Goal: Task Accomplishment & Management: Manage account settings

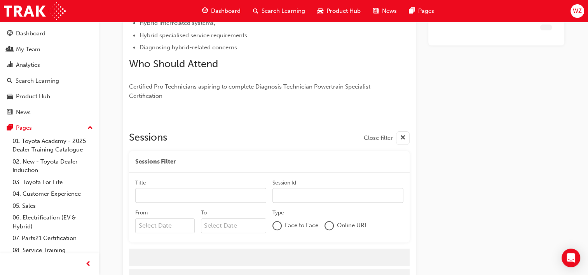
scroll to position [200, 0]
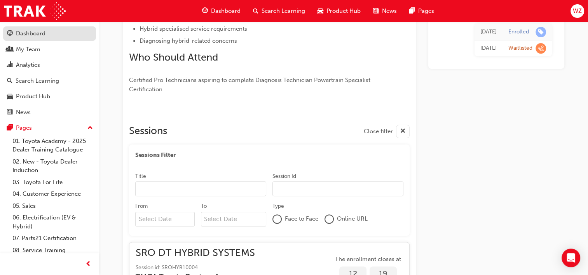
click at [31, 28] on link "Dashboard" at bounding box center [49, 33] width 93 height 14
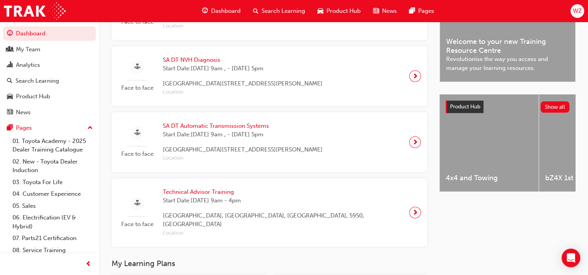
scroll to position [263, 0]
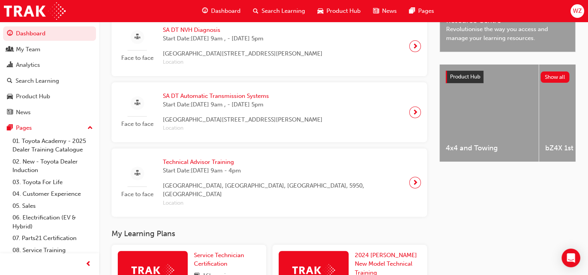
click at [221, 167] on span "Technical Advisor Training" at bounding box center [283, 162] width 240 height 9
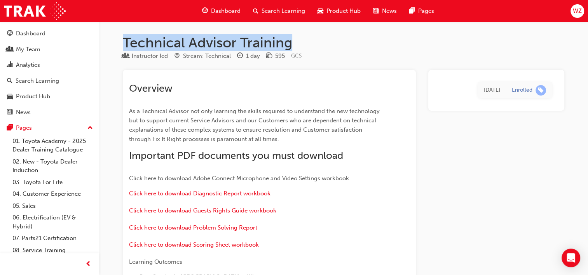
drag, startPoint x: 120, startPoint y: 42, endPoint x: 292, endPoint y: 49, distance: 172.8
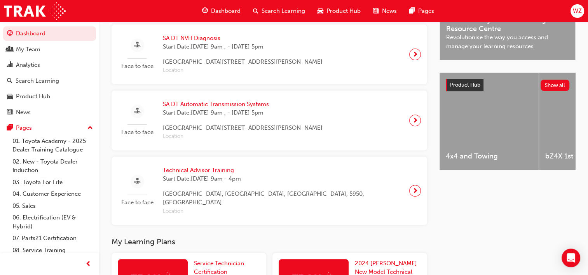
scroll to position [259, 0]
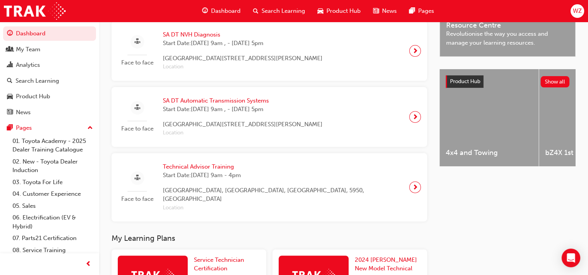
click at [205, 102] on span "SA DT Automatic Transmission Systems" at bounding box center [243, 100] width 160 height 9
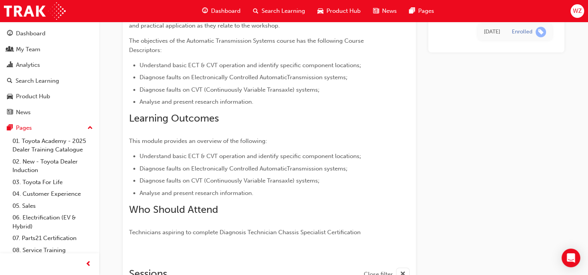
scroll to position [661, 0]
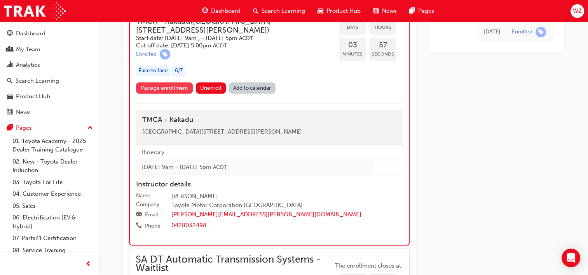
click at [171, 94] on link "Manage enrollment" at bounding box center [164, 87] width 57 height 11
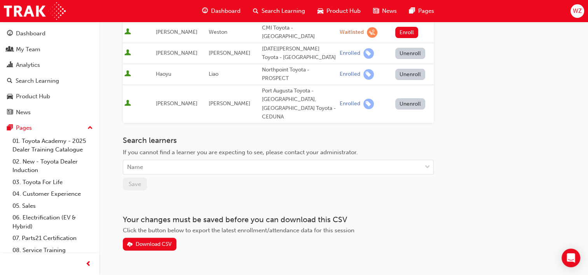
scroll to position [251, 0]
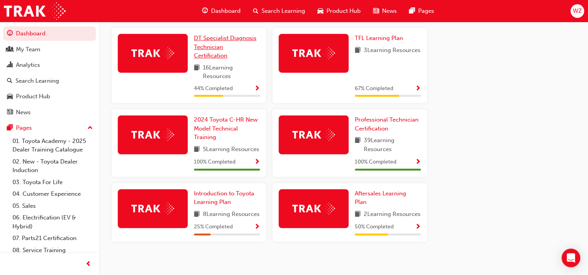
scroll to position [568, 0]
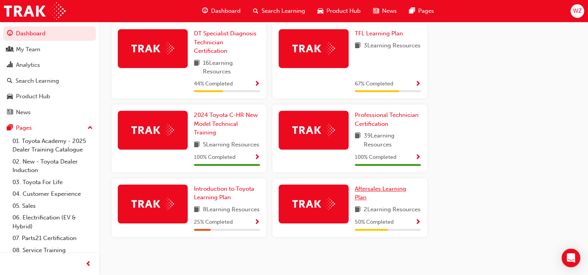
click at [366, 185] on span "Aftersales Learning Plan" at bounding box center [380, 193] width 51 height 16
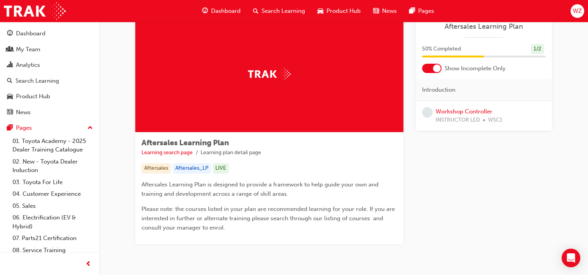
scroll to position [50, 0]
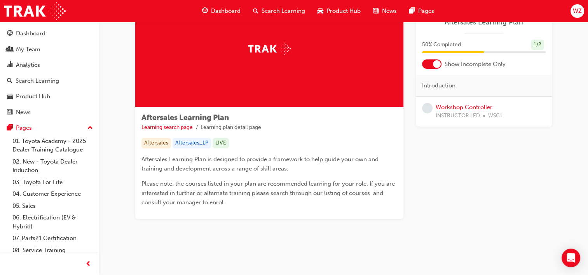
click at [482, 103] on div "Workshop Controller INSTRUCTOR LED WSC1" at bounding box center [469, 111] width 67 height 17
click at [481, 105] on link "Workshop Controller" at bounding box center [464, 107] width 57 height 7
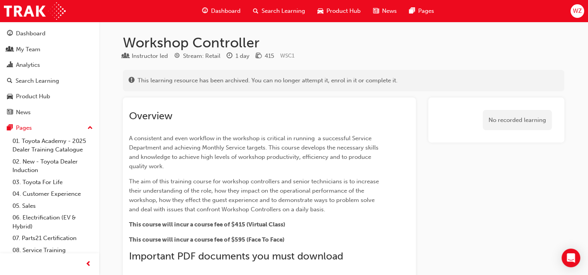
click at [278, 11] on span "Search Learning" at bounding box center [284, 11] width 44 height 9
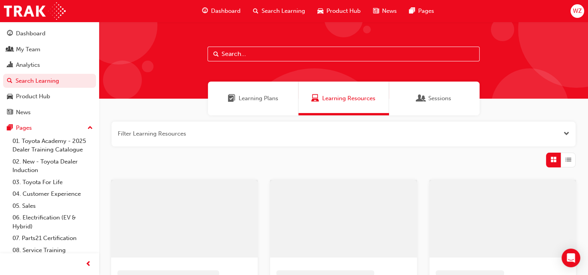
click at [279, 63] on div at bounding box center [343, 60] width 489 height 77
click at [277, 58] on input "text" at bounding box center [344, 54] width 272 height 15
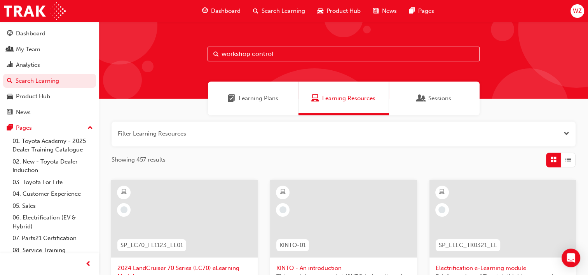
type input "workshop control"
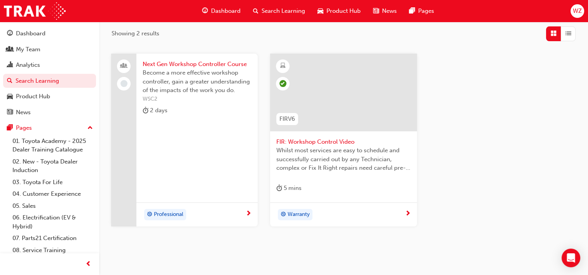
scroll to position [114, 0]
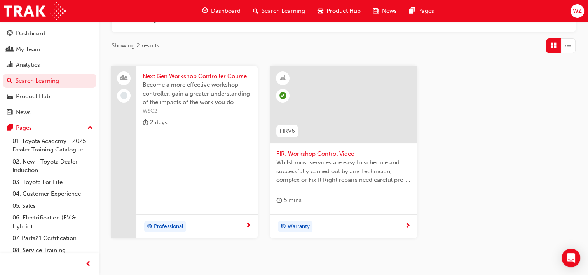
click at [211, 75] on span "Next Gen Workshop Controller Course" at bounding box center [197, 76] width 109 height 9
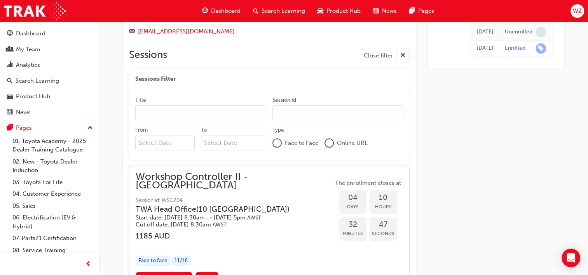
scroll to position [690, 0]
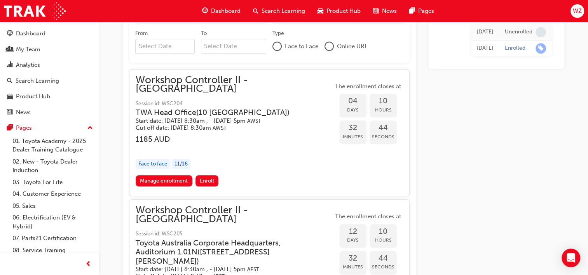
click at [219, 85] on span "Workshop Controller II - [GEOGRAPHIC_DATA]" at bounding box center [235, 84] width 198 height 17
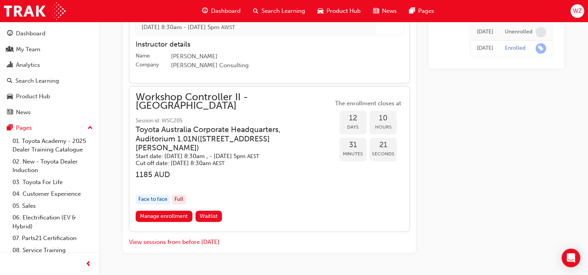
scroll to position [924, 0]
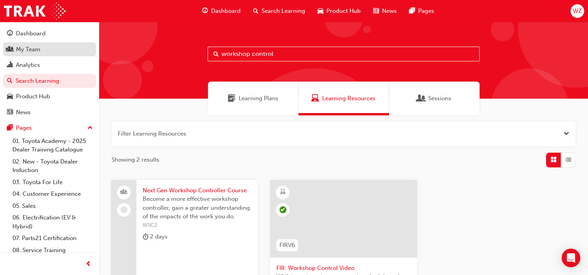
click at [45, 52] on div "My Team" at bounding box center [49, 50] width 85 height 10
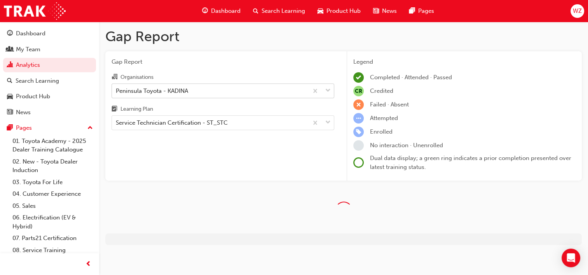
click at [177, 85] on div "Peninsula Toyota - KADINA" at bounding box center [210, 91] width 196 height 14
click at [117, 87] on input "Organisations Peninsula Toyota - KADINA" at bounding box center [116, 90] width 1 height 7
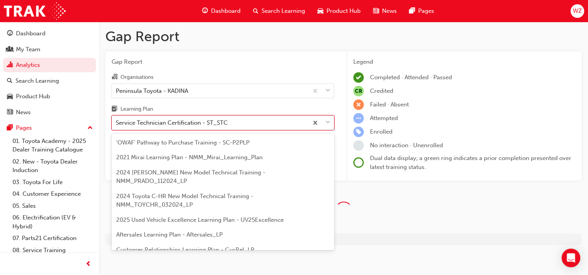
click at [177, 126] on div "Service Technician Certification - ST_STC" at bounding box center [172, 123] width 112 height 9
click at [117, 126] on input "Learning Plan option Service Technician Certification - ST_STC focused, 22 of 3…" at bounding box center [116, 122] width 1 height 7
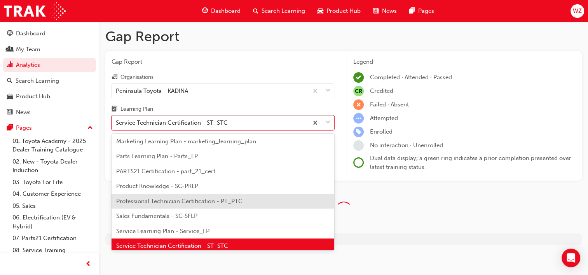
click at [177, 198] on span "Professional Technician Certification - PT_PTC" at bounding box center [179, 201] width 126 height 7
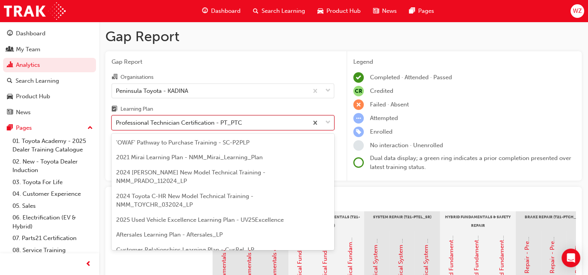
click at [194, 124] on div "Professional Technician Certification - PT_PTC" at bounding box center [179, 123] width 126 height 9
click at [117, 124] on input "Learning Plan option Professional Technician Certification - PT_PTC, selected. …" at bounding box center [116, 122] width 1 height 7
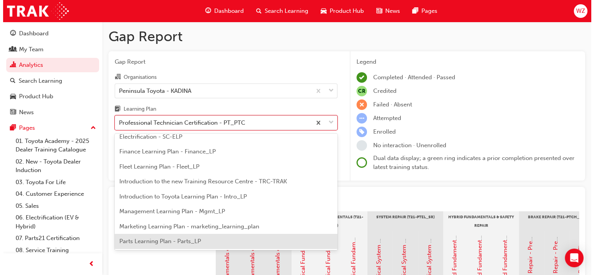
scroll to position [106, 0]
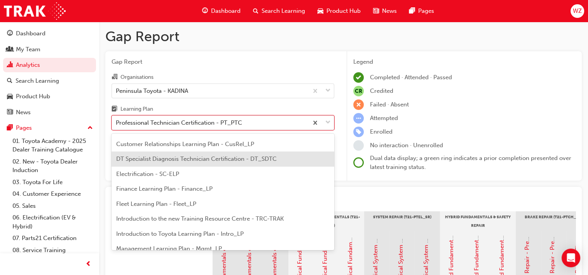
click at [169, 156] on span "DT Specialist Diagnosis Technician Certification - DT_SDTC" at bounding box center [196, 159] width 161 height 7
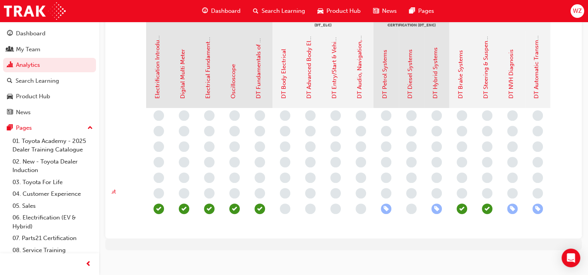
scroll to position [213, 0]
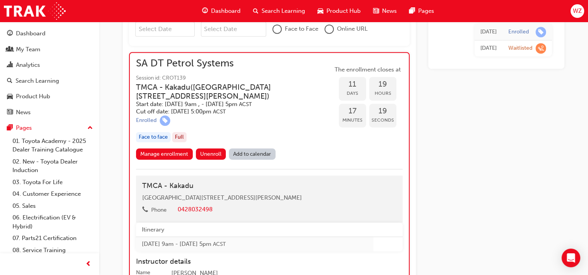
scroll to position [348, 0]
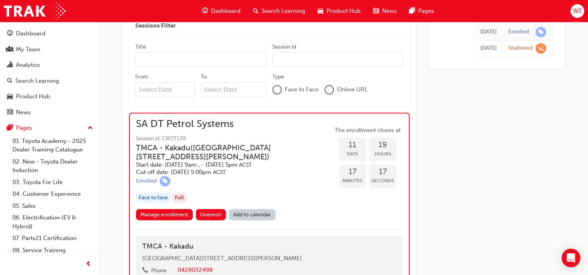
click at [221, 130] on div "SA DT Petrol Systems Session id: CROT139 TMCA - Kakadu ( Unit F, 5 Butler Boule…" at bounding box center [234, 148] width 197 height 56
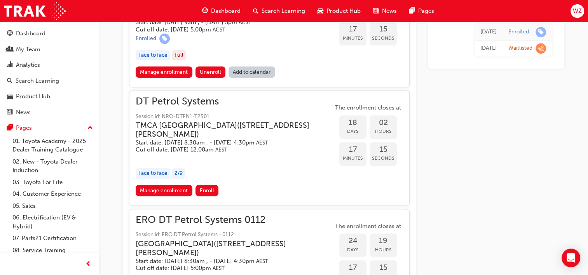
scroll to position [426, 0]
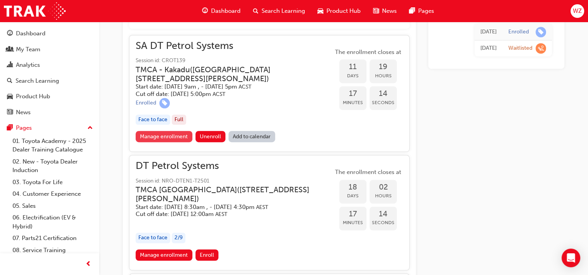
click at [175, 137] on link "Manage enrollment" at bounding box center [164, 136] width 57 height 11
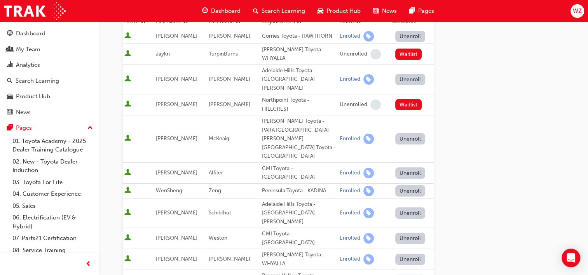
scroll to position [100, 0]
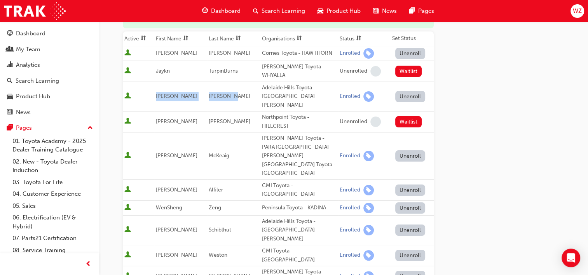
drag, startPoint x: 156, startPoint y: 83, endPoint x: 239, endPoint y: 91, distance: 82.8
click at [239, 91] on tr "Clark Stegmeyer Adelaide Hills Toyota - MOUNT BARKER Enrolled Unenroll" at bounding box center [278, 97] width 311 height 30
drag, startPoint x: 239, startPoint y: 91, endPoint x: 242, endPoint y: 98, distance: 8.0
click at [242, 112] on td "Negi" at bounding box center [233, 122] width 53 height 21
drag, startPoint x: 156, startPoint y: 46, endPoint x: 231, endPoint y: 54, distance: 75.5
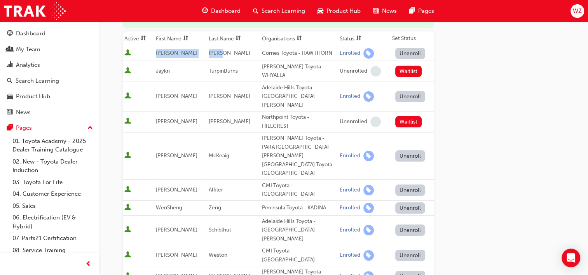
click at [231, 54] on tr "Nick Jones Cornes Toyota - HAWTHORN Enrolled Unenroll" at bounding box center [278, 53] width 311 height 15
click at [241, 180] on td "Alfiler" at bounding box center [233, 190] width 53 height 21
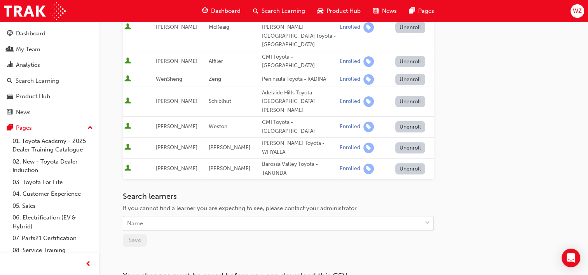
scroll to position [255, 0]
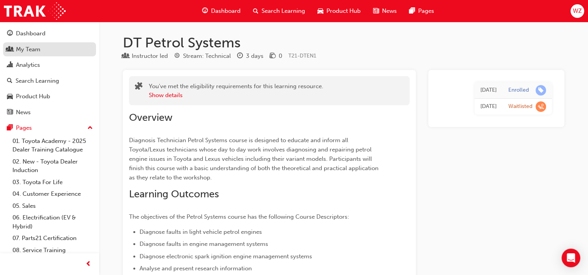
click at [31, 48] on div "My Team" at bounding box center [28, 49] width 24 height 9
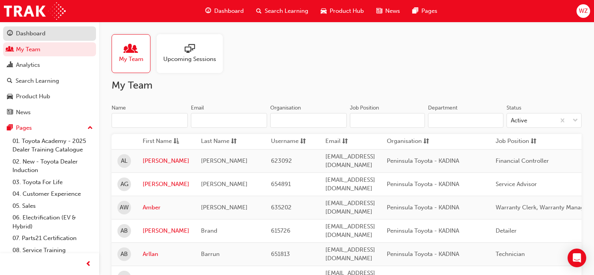
click at [33, 30] on div "Dashboard" at bounding box center [31, 33] width 30 height 9
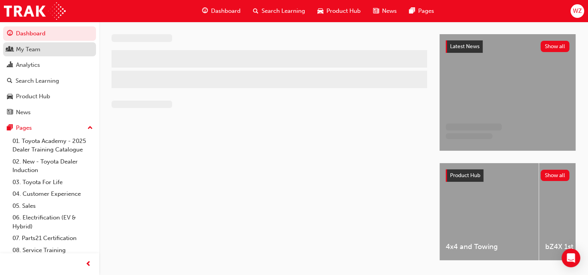
click at [36, 47] on div "My Team" at bounding box center [28, 49] width 24 height 9
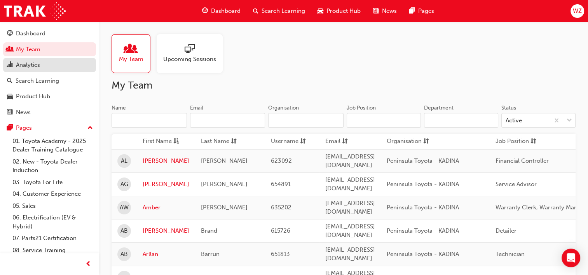
click at [57, 66] on div "Analytics" at bounding box center [49, 65] width 85 height 10
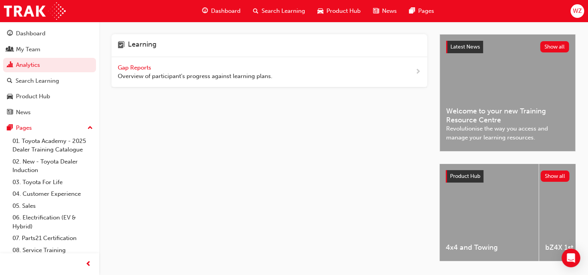
click at [148, 69] on span "Gap Reports" at bounding box center [135, 67] width 35 height 7
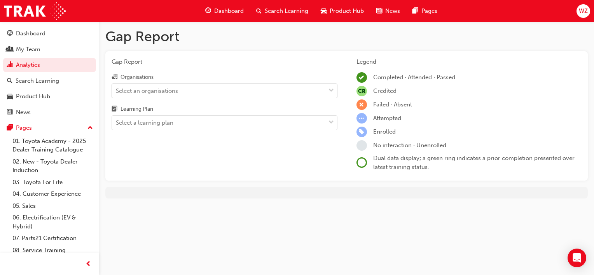
click at [156, 94] on div "Select an organisations" at bounding box center [147, 90] width 62 height 9
click at [117, 94] on input "Organisations Select an organisations" at bounding box center [116, 90] width 1 height 7
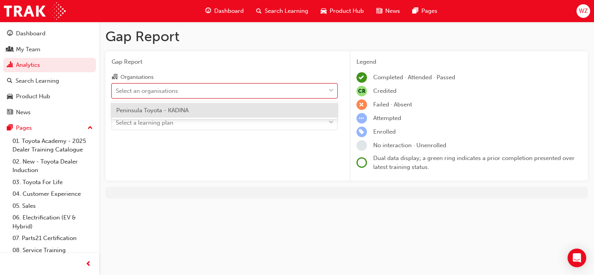
click at [159, 107] on span "Peninsula Toyota - KADINA" at bounding box center [152, 110] width 72 height 7
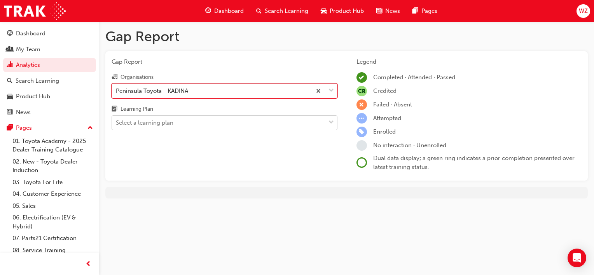
click at [161, 118] on div "Select a learning plan" at bounding box center [218, 123] width 213 height 14
click at [117, 119] on input "Learning Plan Select a learning plan" at bounding box center [116, 122] width 1 height 7
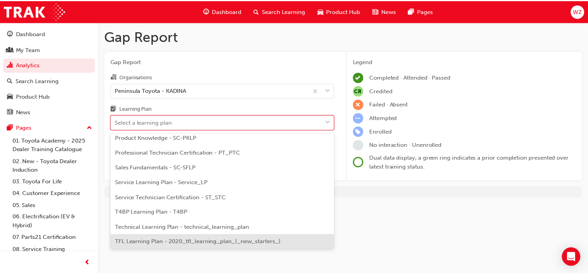
scroll to position [266, 0]
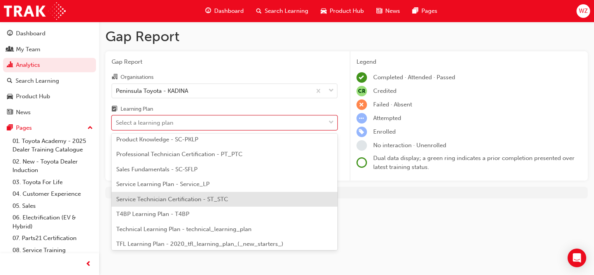
click at [184, 197] on span "Service Technician Certification - ST_STC" at bounding box center [172, 199] width 112 height 7
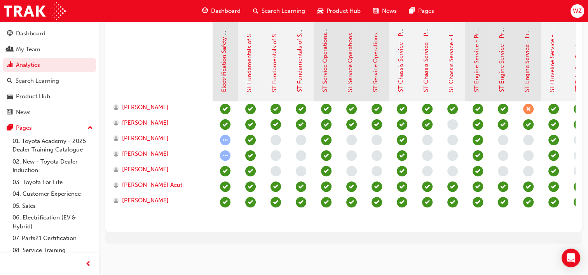
scroll to position [213, 0]
drag, startPoint x: 341, startPoint y: 218, endPoint x: 382, endPoint y: 232, distance: 43.0
click at [382, 232] on div "Gap Report Gap Report Organisations Peninsula Toyota - KADINA Learning Plan Ser…" at bounding box center [343, 35] width 489 height 442
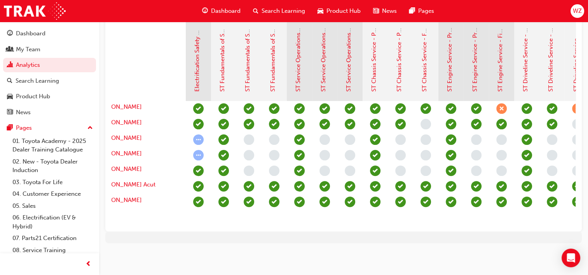
scroll to position [0, 0]
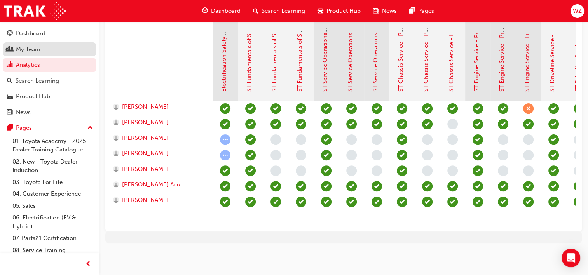
click at [35, 48] on div "My Team" at bounding box center [28, 49] width 24 height 9
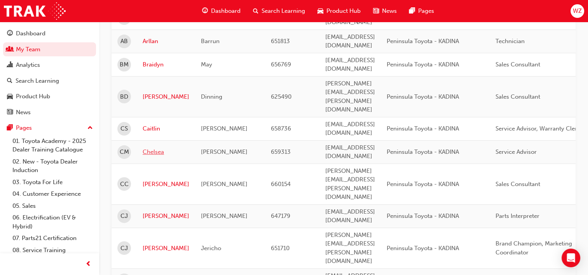
click at [155, 148] on link "Chelsea" at bounding box center [166, 152] width 47 height 9
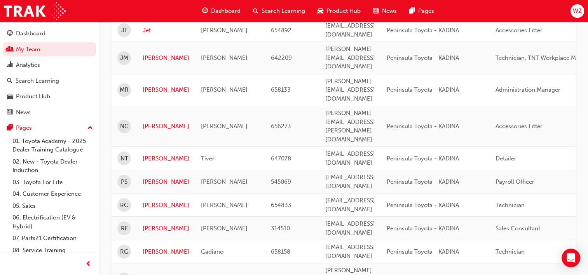
scroll to position [588, 0]
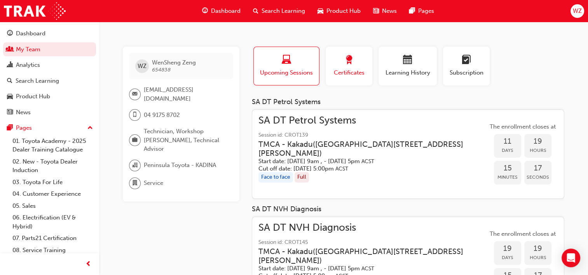
click at [364, 65] on div "button" at bounding box center [349, 61] width 35 height 12
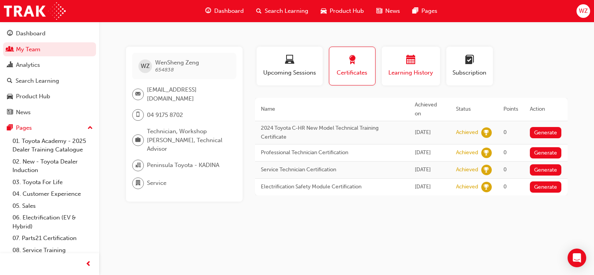
click at [414, 79] on button "Learning History" at bounding box center [411, 66] width 58 height 39
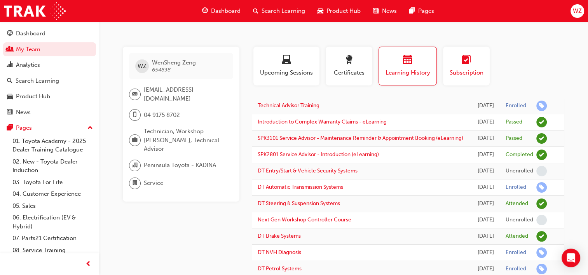
click at [456, 73] on span "Subscription" at bounding box center [466, 72] width 35 height 9
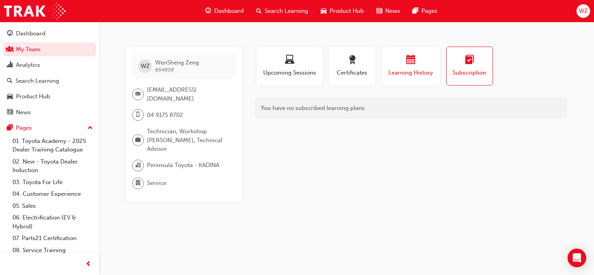
click at [422, 71] on span "Learning History" at bounding box center [411, 72] width 47 height 9
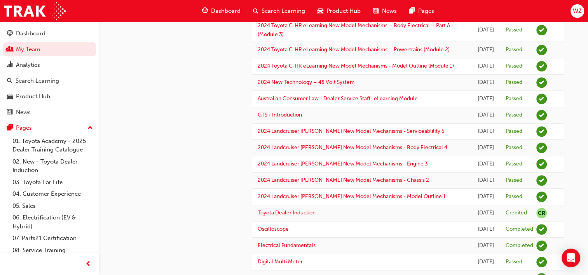
scroll to position [583, 0]
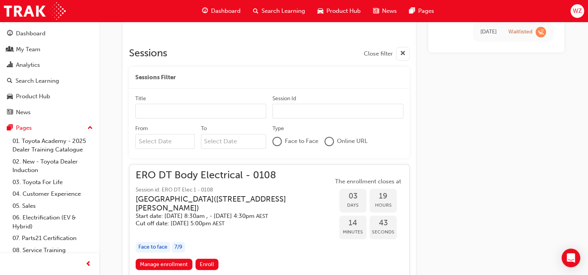
scroll to position [287, 0]
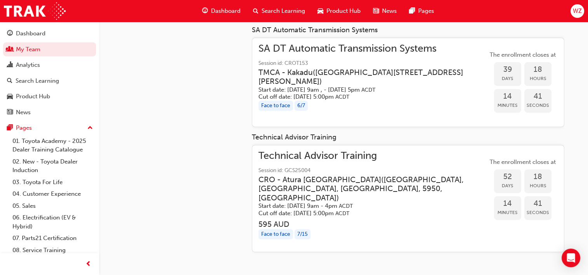
scroll to position [279, 0]
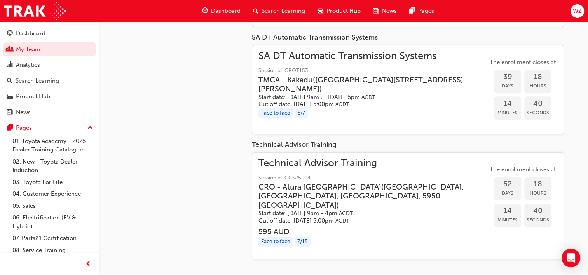
scroll to position [588, 0]
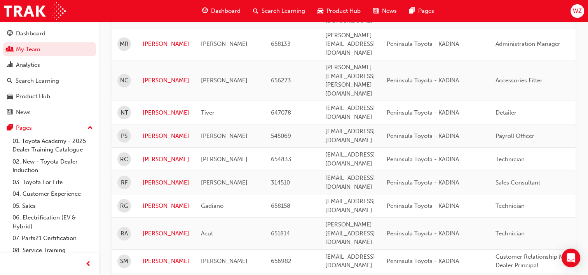
drag, startPoint x: 167, startPoint y: 187, endPoint x: 171, endPoint y: 185, distance: 4.9
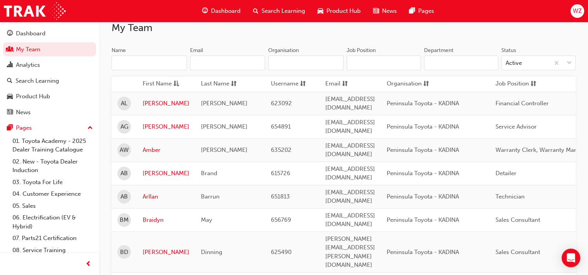
scroll to position [44, 0]
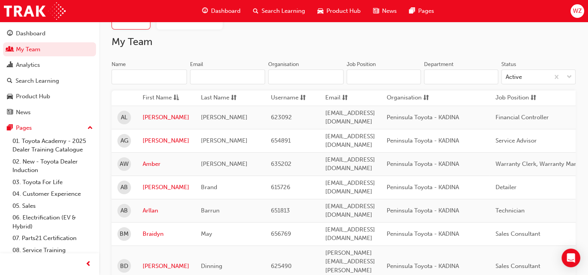
click at [535, 105] on th "Job Position" at bounding box center [544, 98] width 109 height 15
click at [529, 102] on span "Job Position" at bounding box center [512, 98] width 33 height 10
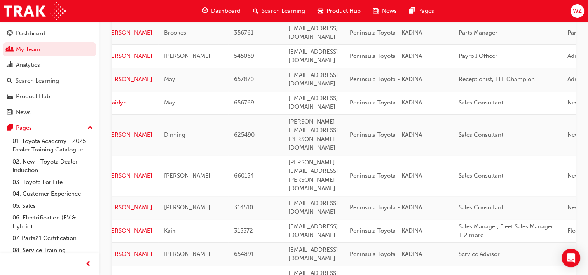
scroll to position [471, 0]
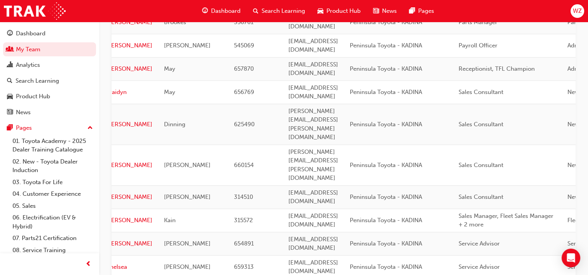
click at [500, 213] on span "Sales Manager, Fleet Sales Manager + 2 more" at bounding box center [506, 221] width 95 height 16
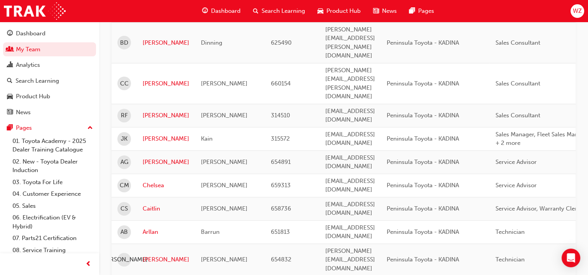
scroll to position [588, 0]
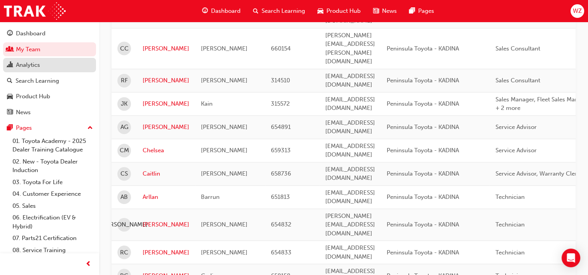
click at [34, 68] on div "Analytics" at bounding box center [28, 65] width 24 height 9
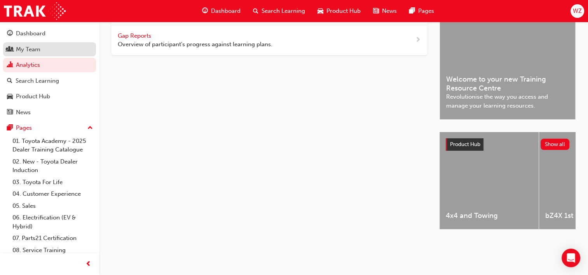
click at [37, 54] on div "My Team" at bounding box center [49, 50] width 85 height 10
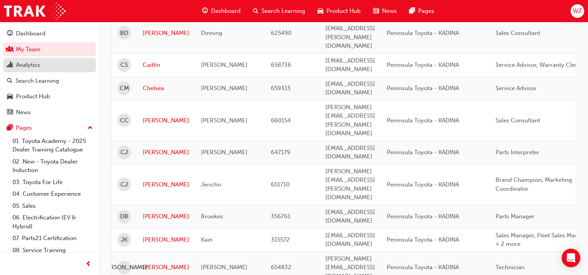
click at [53, 63] on div "Analytics" at bounding box center [49, 65] width 85 height 10
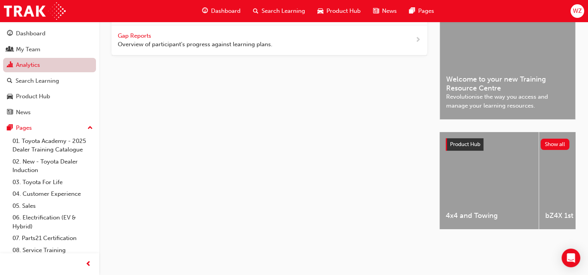
scroll to position [35, 0]
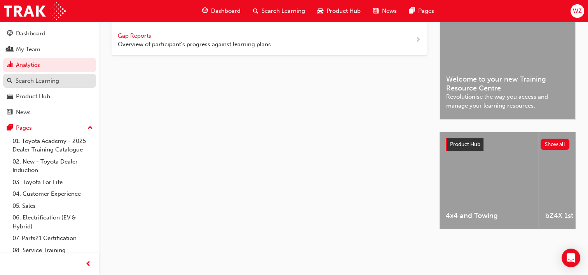
click at [52, 84] on div "Search Learning" at bounding box center [38, 81] width 44 height 9
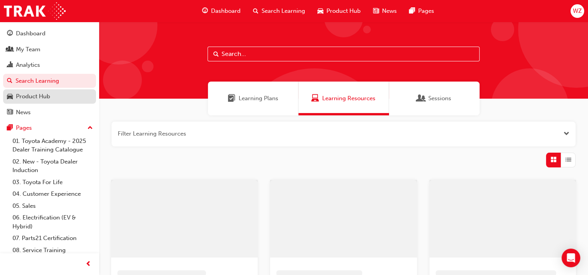
click at [55, 98] on div "Product Hub" at bounding box center [49, 97] width 85 height 10
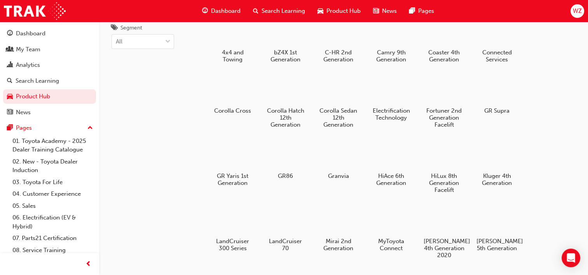
scroll to position [78, 0]
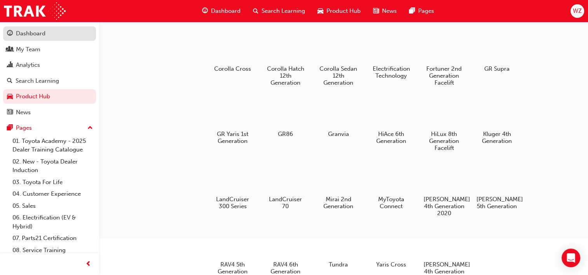
click at [36, 33] on div "Dashboard" at bounding box center [31, 33] width 30 height 9
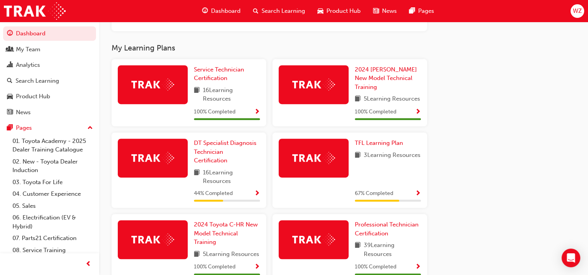
scroll to position [467, 0]
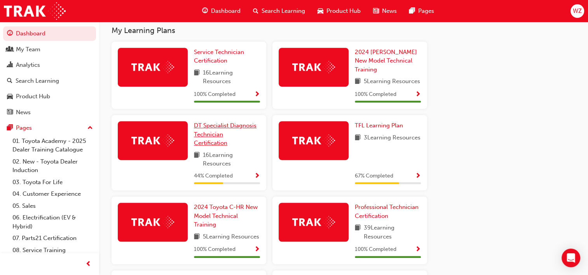
click at [209, 124] on span "DT Specialist Diagnosis Technician Certification" at bounding box center [225, 134] width 63 height 24
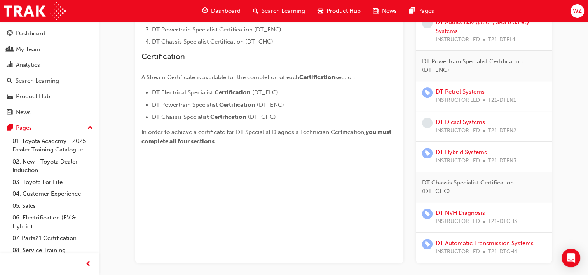
scroll to position [306, 0]
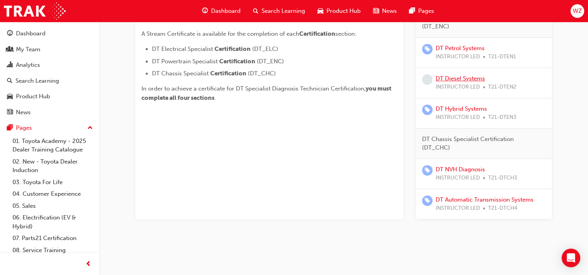
click at [465, 79] on link "DT Diesel Systems" at bounding box center [460, 78] width 49 height 7
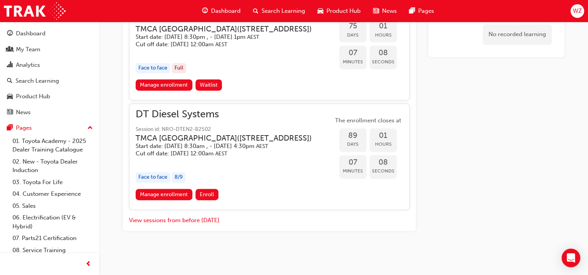
scroll to position [1219, 0]
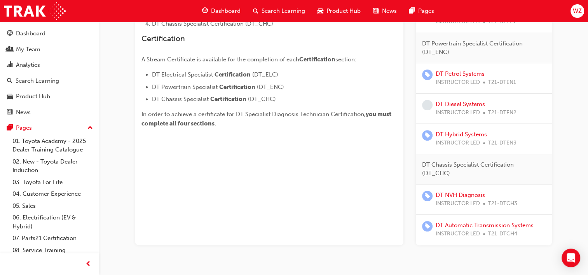
scroll to position [268, 0]
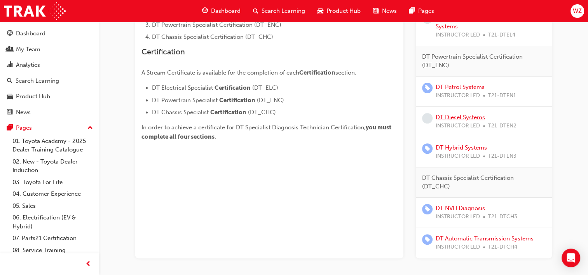
click at [472, 117] on link "DT Diesel Systems" at bounding box center [460, 117] width 49 height 7
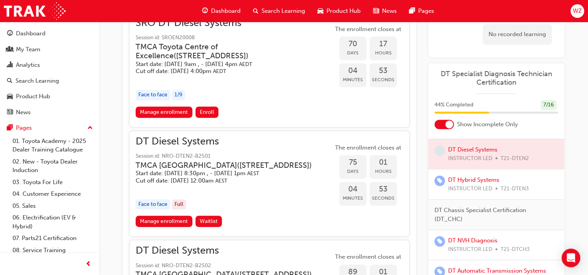
scroll to position [1219, 0]
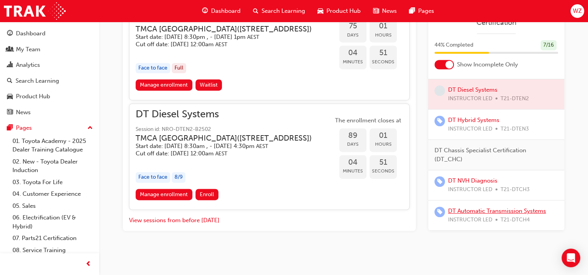
click at [500, 211] on link "DT Automatic Transmission Systems" at bounding box center [497, 211] width 98 height 7
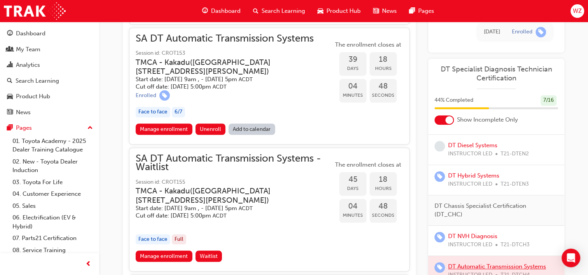
scroll to position [616, 0]
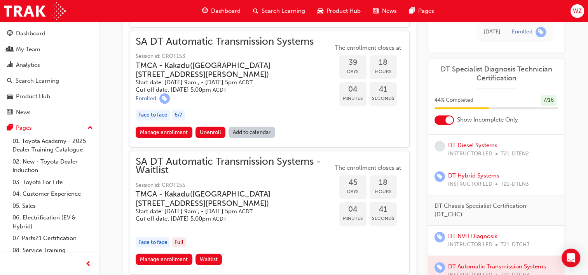
click at [281, 46] on span "SA DT Automatic Transmission Systems" at bounding box center [235, 41] width 198 height 9
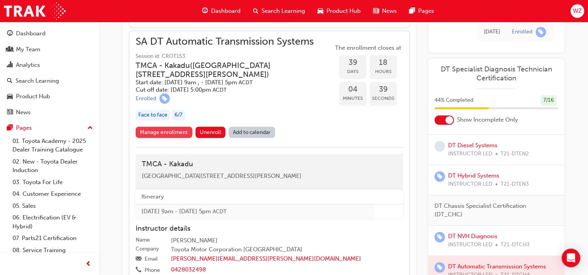
click at [149, 138] on link "Manage enrollment" at bounding box center [164, 132] width 57 height 11
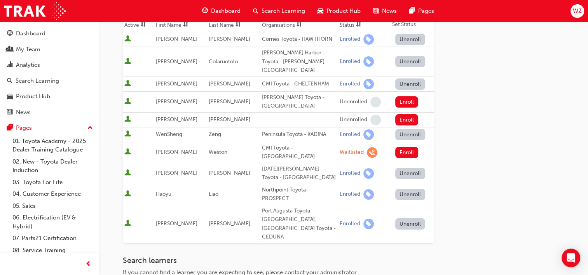
scroll to position [117, 0]
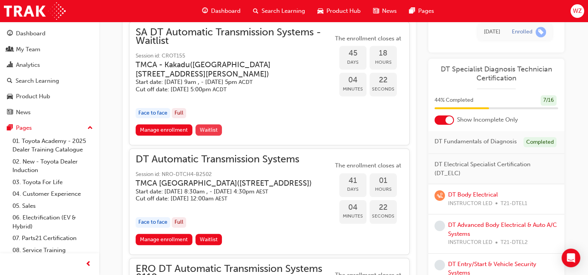
scroll to position [694, 0]
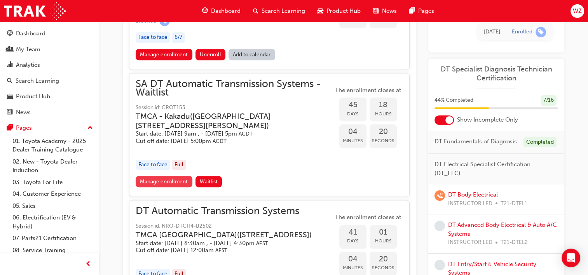
click at [164, 187] on link "Manage enrollment" at bounding box center [164, 181] width 57 height 11
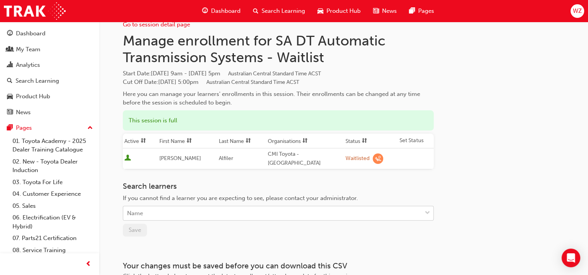
scroll to position [39, 0]
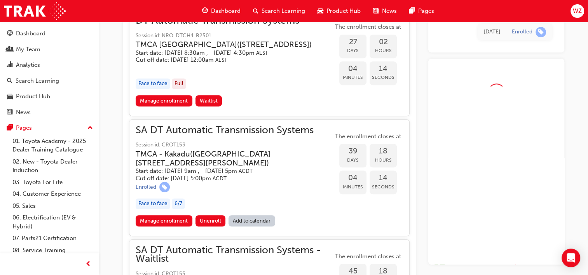
scroll to position [460, 0]
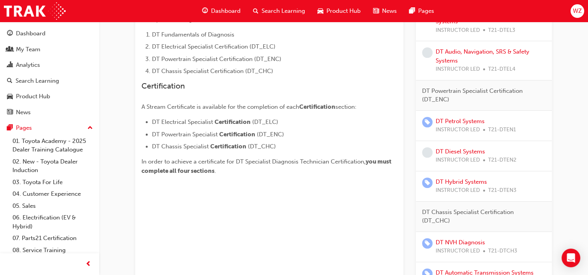
scroll to position [73, 0]
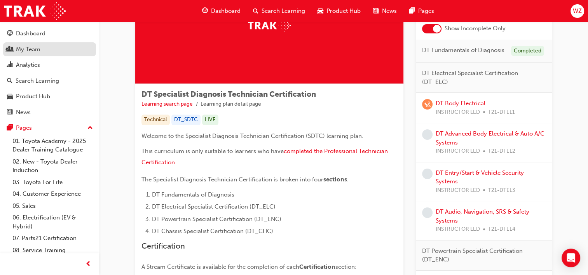
click at [27, 54] on link "My Team" at bounding box center [49, 49] width 93 height 14
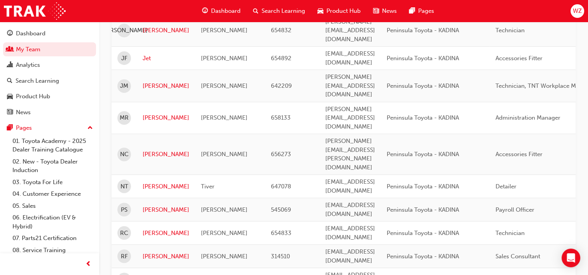
scroll to position [510, 0]
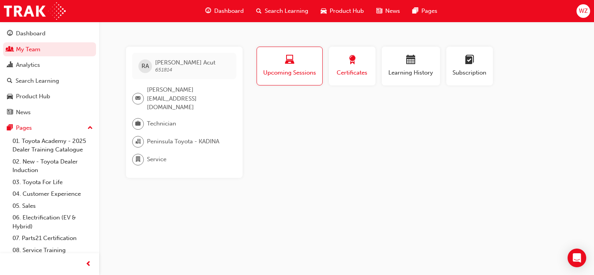
click at [352, 62] on span "award-icon" at bounding box center [352, 60] width 9 height 10
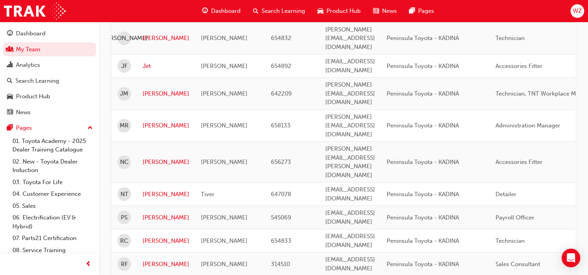
scroll to position [588, 0]
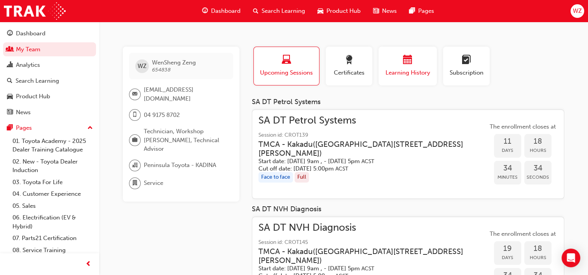
click at [388, 72] on span "Learning History" at bounding box center [408, 72] width 47 height 9
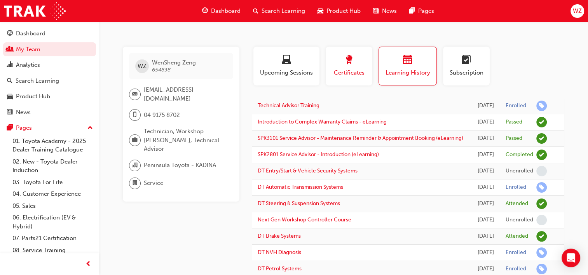
click at [357, 60] on div "button" at bounding box center [349, 61] width 35 height 12
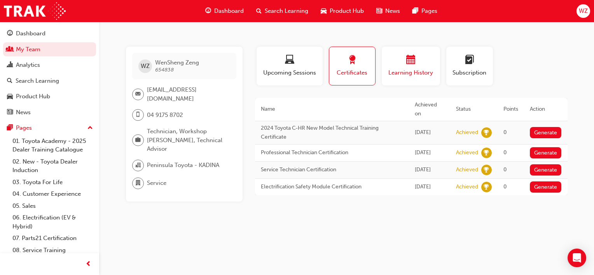
click at [401, 65] on div "button" at bounding box center [411, 61] width 47 height 12
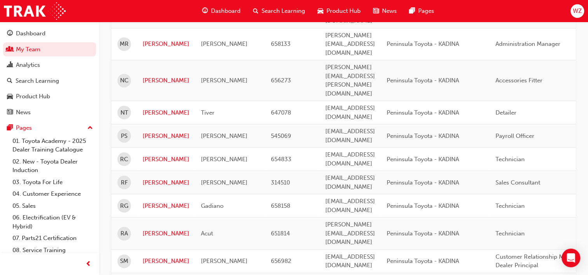
scroll to position [160, 0]
